Goal: Book appointment/travel/reservation

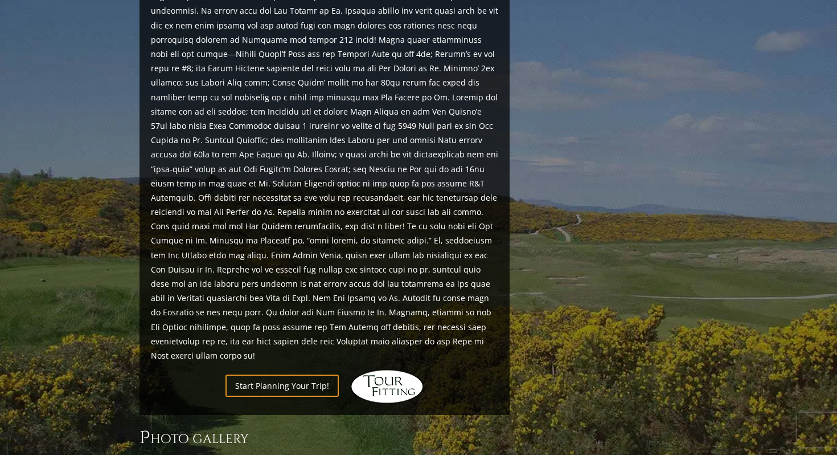
scroll to position [1192, 0]
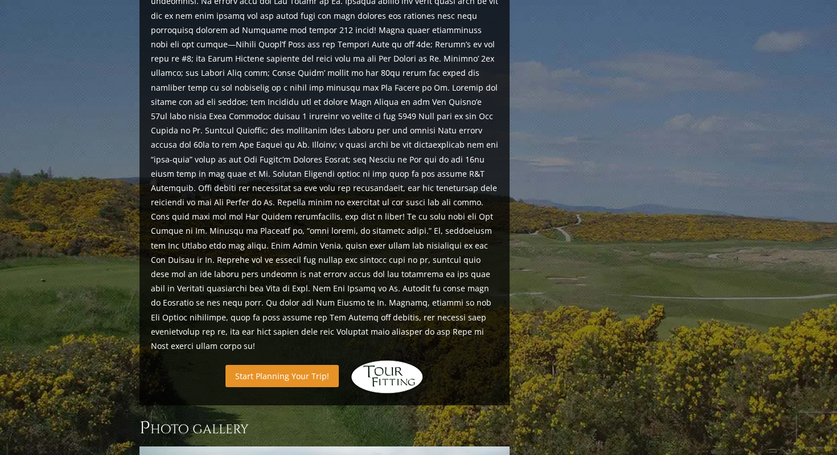
click at [271, 365] on link "Start Planning Your Trip!" at bounding box center [282, 376] width 113 height 22
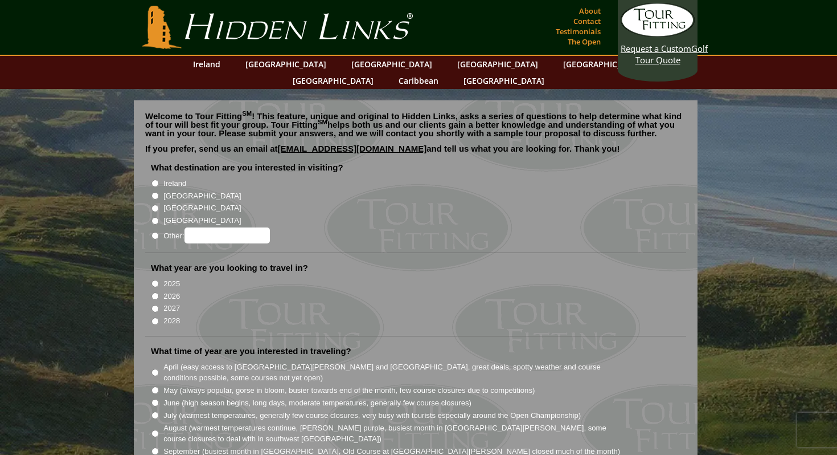
click at [155, 192] on input "[GEOGRAPHIC_DATA]" at bounding box center [155, 195] width 7 height 7
radio input "true"
click at [153, 292] on input "2026" at bounding box center [155, 295] width 7 height 7
radio input "true"
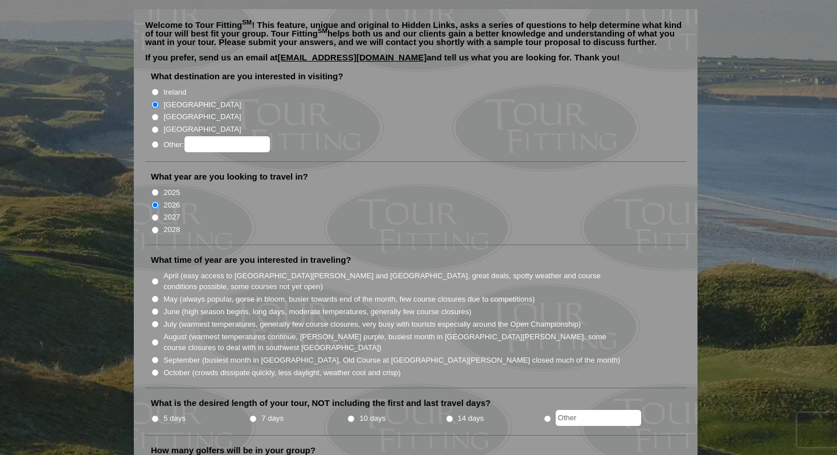
scroll to position [93, 0]
click at [154, 337] on input "August (warmest temperatures continue, [PERSON_NAME] purple, busiest month in […" at bounding box center [155, 340] width 7 height 7
radio input "true"
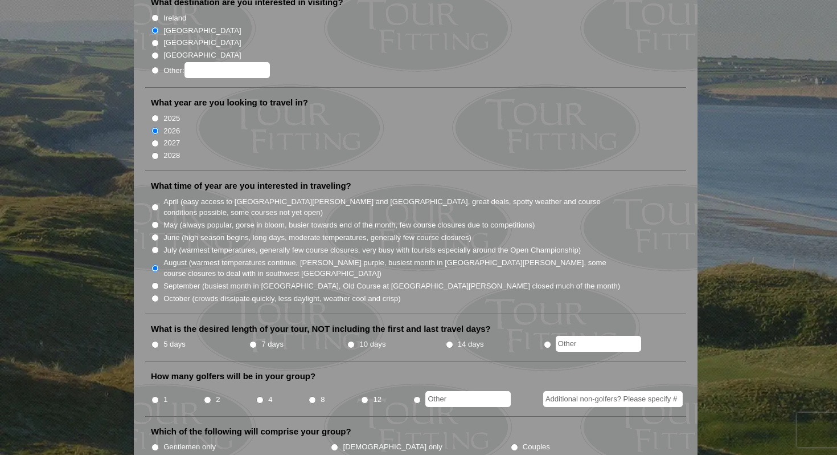
scroll to position [170, 0]
